Goal: Task Accomplishment & Management: Manage account settings

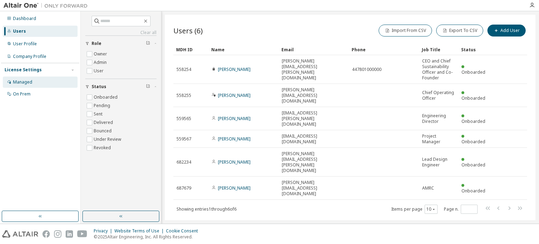
click at [25, 79] on div "Managed" at bounding box center [22, 82] width 19 height 6
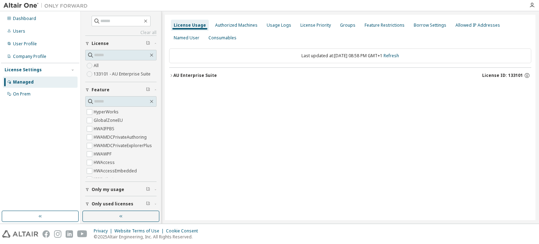
click at [132, 75] on label "133101 - AU Enterprise Suite" at bounding box center [123, 74] width 58 height 8
click at [528, 74] on icon "button" at bounding box center [527, 75] width 6 height 6
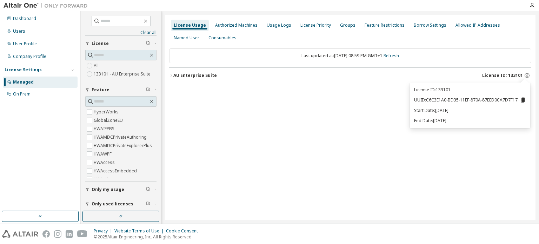
click at [524, 100] on icon at bounding box center [523, 99] width 4 height 5
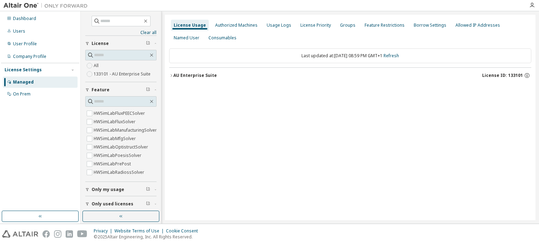
scroll to position [2372, 0]
click at [235, 23] on div "Authorized Machines" at bounding box center [236, 25] width 42 height 6
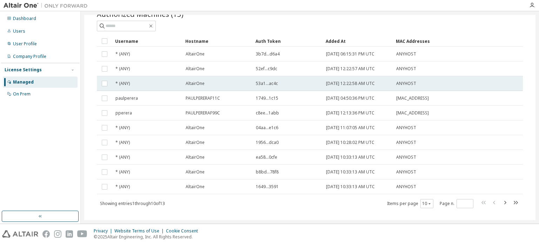
scroll to position [38, 0]
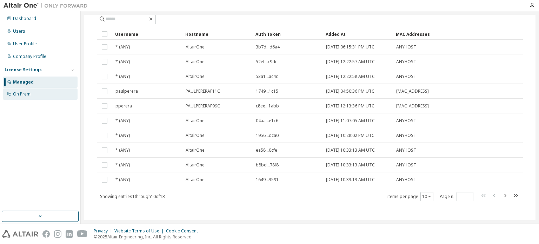
click at [18, 95] on div "On Prem" at bounding box center [22, 94] width 18 height 6
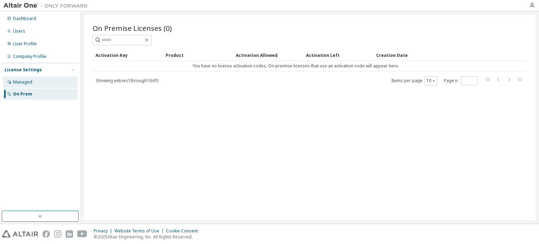
click at [27, 81] on div "Managed" at bounding box center [22, 82] width 19 height 6
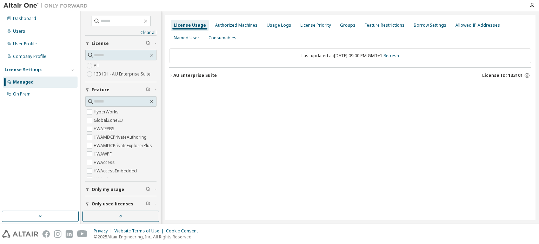
click at [499, 74] on span "License ID: 133101" at bounding box center [502, 76] width 41 height 6
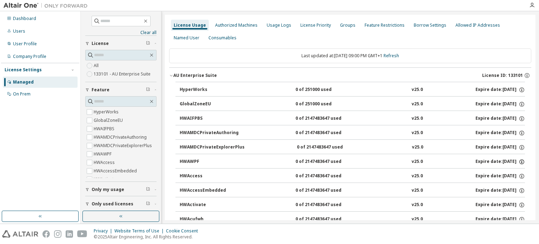
click at [521, 160] on icon "button" at bounding box center [521, 160] width 1 height 1
click at [526, 75] on icon "button" at bounding box center [526, 76] width 1 height 2
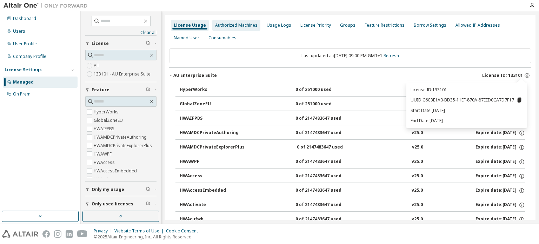
click at [243, 26] on div "Authorized Machines" at bounding box center [236, 25] width 42 height 6
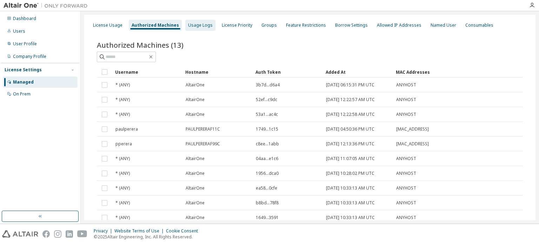
click at [199, 24] on div "Usage Logs" at bounding box center [200, 25] width 25 height 6
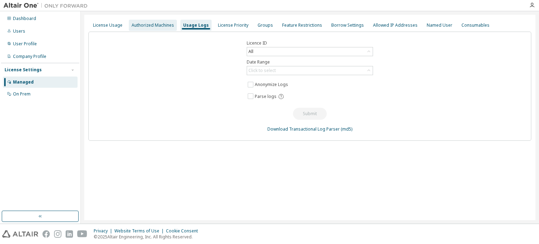
click at [160, 21] on div "Authorized Machines" at bounding box center [153, 25] width 48 height 11
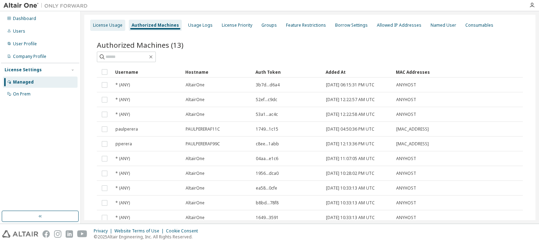
click at [111, 23] on div "License Usage" at bounding box center [107, 25] width 29 height 6
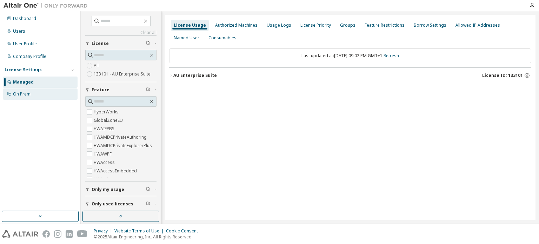
click at [28, 95] on div "On Prem" at bounding box center [22, 94] width 18 height 6
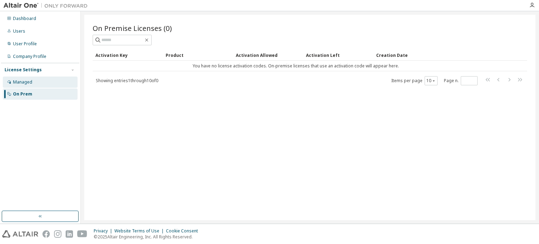
click at [29, 83] on div "Managed" at bounding box center [22, 82] width 19 height 6
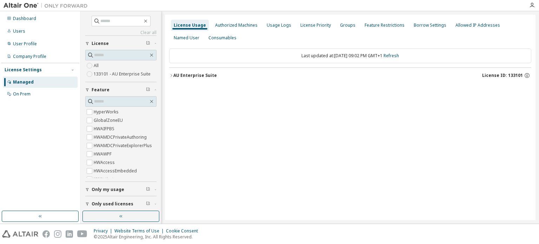
click at [137, 75] on label "133101 - AU Enterprise Suite" at bounding box center [123, 74] width 58 height 8
click at [527, 77] on icon "button" at bounding box center [527, 75] width 6 height 6
